Goal: Communication & Community: Answer question/provide support

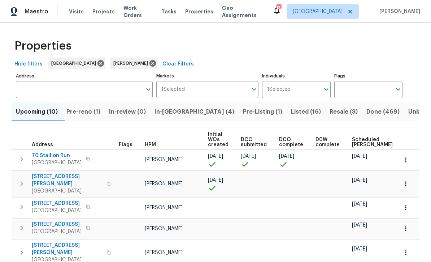
click at [171, 115] on span "In-[GEOGRAPHIC_DATA] (4)" at bounding box center [195, 112] width 80 height 10
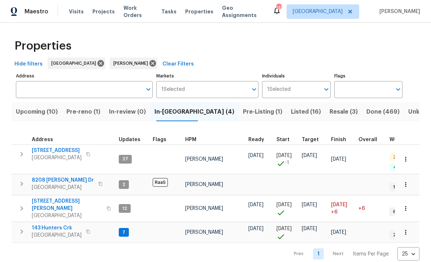
click at [47, 224] on span "143 Hunters Crk" at bounding box center [57, 227] width 50 height 7
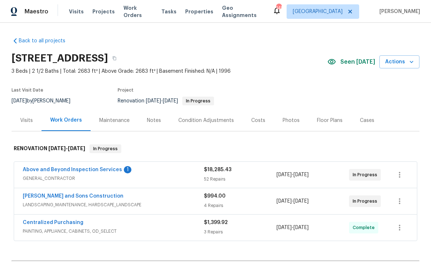
click at [58, 170] on link "Above and Beyond Inspection Services" at bounding box center [72, 169] width 99 height 5
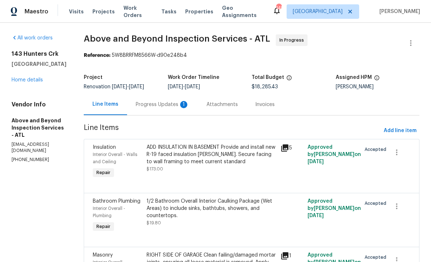
click at [172, 108] on div "Progress Updates 1" at bounding box center [162, 104] width 53 height 7
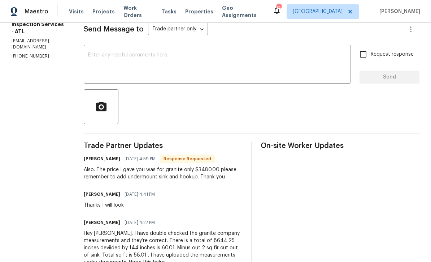
scroll to position [103, 0]
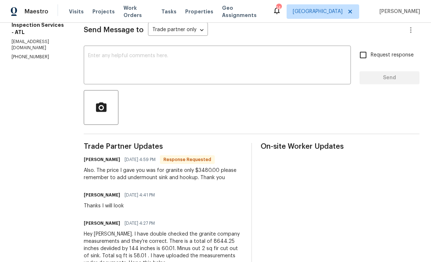
click at [123, 62] on textarea at bounding box center [217, 65] width 259 height 25
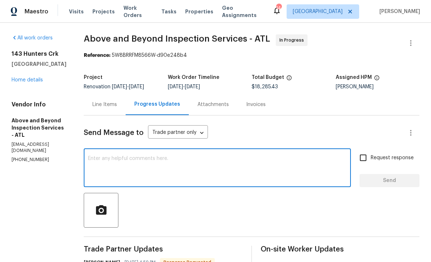
scroll to position [0, 0]
click at [117, 108] on div "Line Items" at bounding box center [105, 104] width 25 height 7
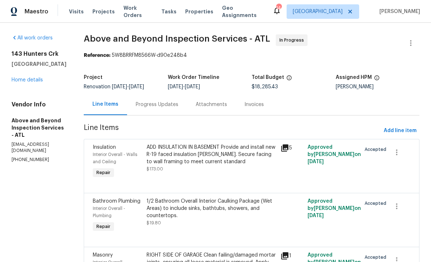
click at [177, 108] on div "Progress Updates" at bounding box center [157, 104] width 43 height 7
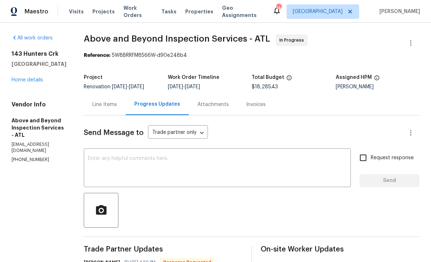
click at [121, 162] on textarea at bounding box center [217, 168] width 259 height 25
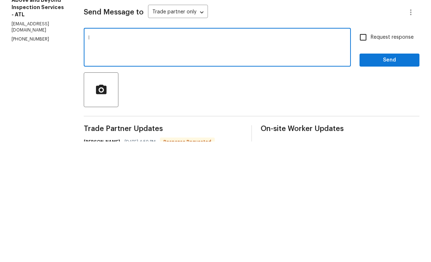
type textarea "I"
type textarea "I think sink is supposed to be included but I will check with my ACM Thanks"
click at [365, 150] on input "Request response" at bounding box center [363, 157] width 15 height 15
checkbox input "true"
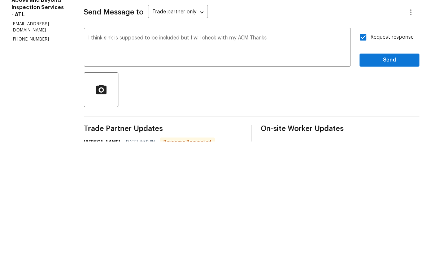
scroll to position [24, 0]
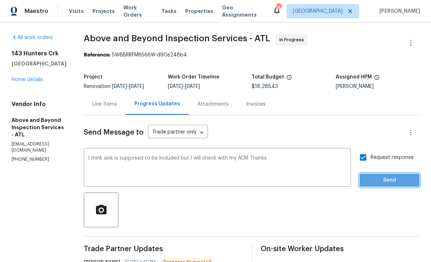
click at [395, 174] on button "Send" at bounding box center [390, 180] width 60 height 13
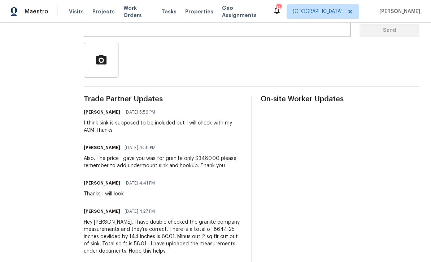
scroll to position [13, 0]
